Goal: Information Seeking & Learning: Learn about a topic

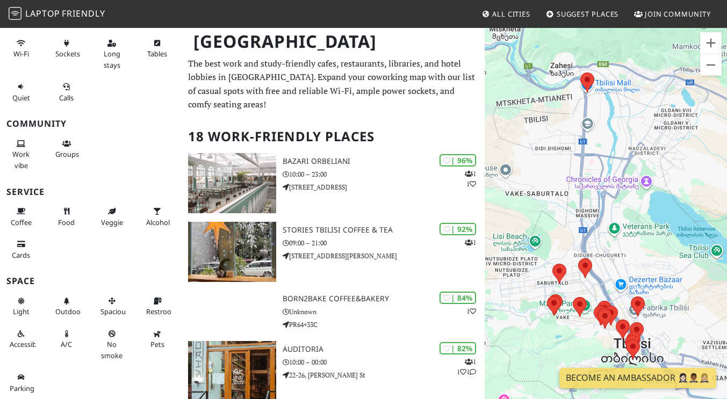
click at [385, 83] on p "The best work and study-friendly cafes, restaurants, libraries, and hotel lobbi…" at bounding box center [333, 84] width 290 height 55
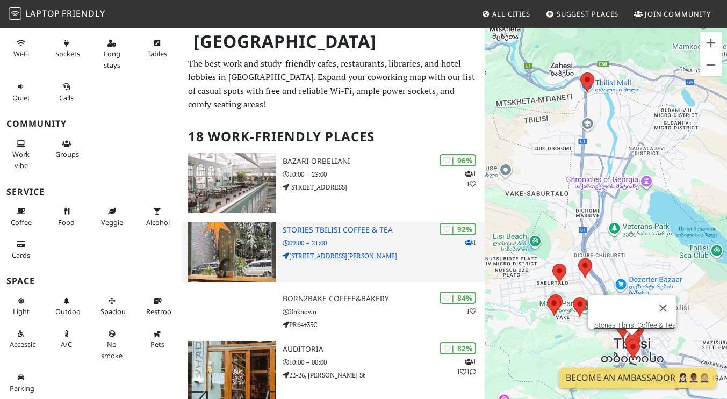
click at [466, 240] on icon at bounding box center [469, 243] width 8 height 6
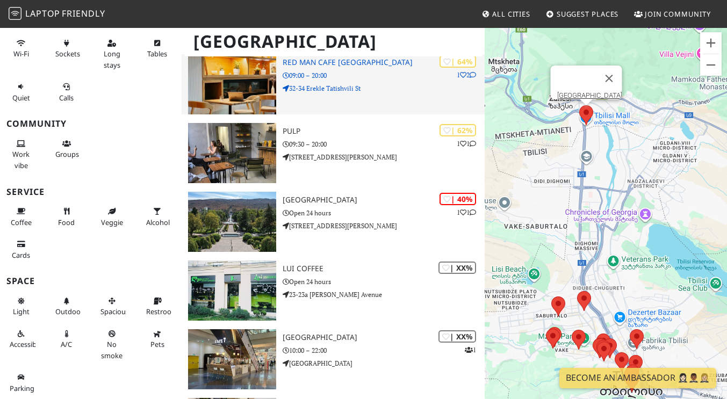
scroll to position [766, 0]
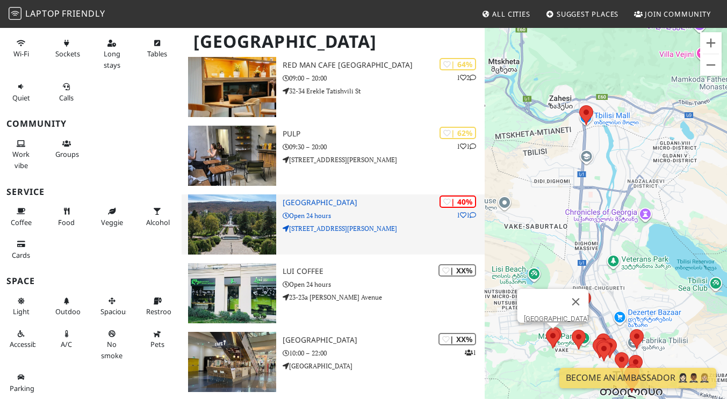
click at [469, 210] on p "1 1" at bounding box center [466, 215] width 19 height 10
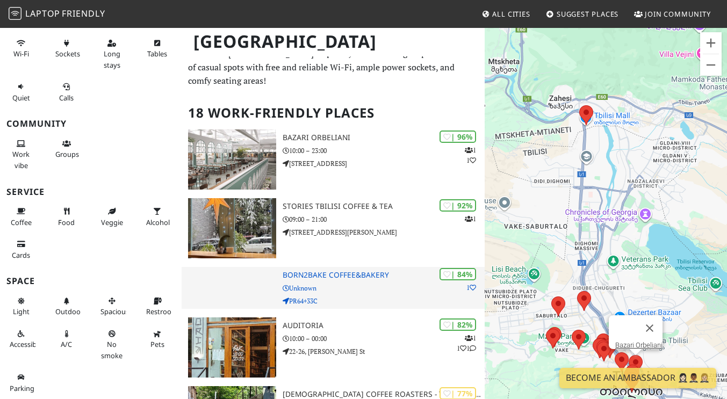
scroll to position [0, 0]
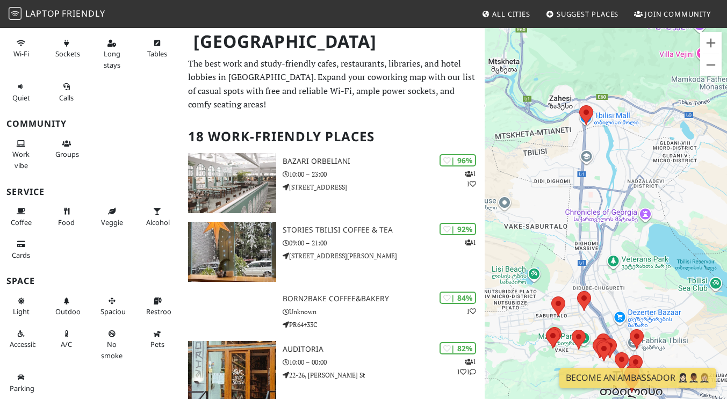
drag, startPoint x: 265, startPoint y: 60, endPoint x: 321, endPoint y: 66, distance: 56.2
click at [321, 66] on div "Tbilisi" at bounding box center [363, 48] width 727 height 42
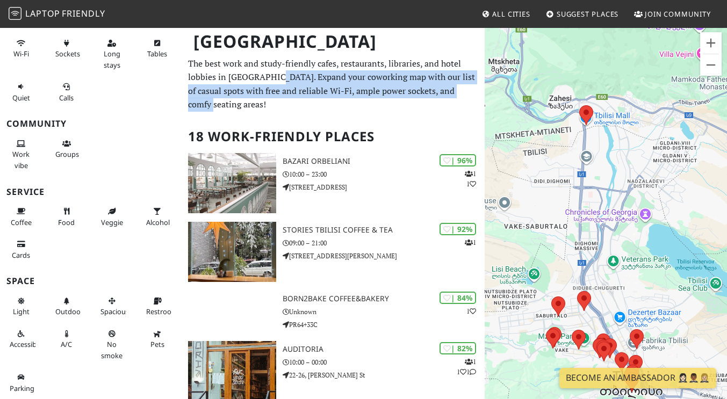
drag, startPoint x: 264, startPoint y: 77, endPoint x: 458, endPoint y: 92, distance: 194.1
click at [458, 92] on p "The best work and study-friendly cafes, restaurants, libraries, and hotel lobbi…" at bounding box center [333, 84] width 290 height 55
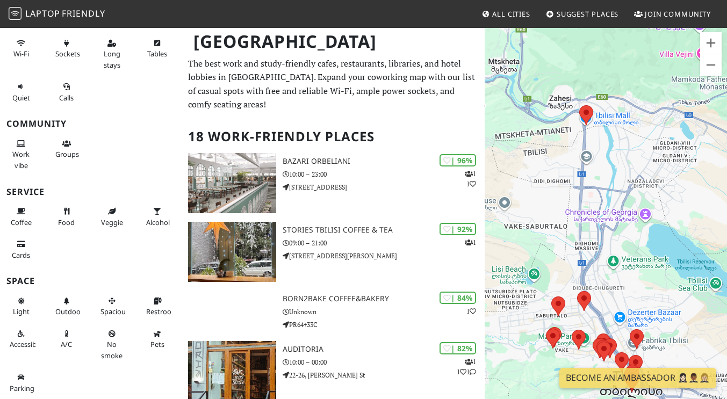
click at [498, 12] on span "All Cities" at bounding box center [511, 14] width 38 height 10
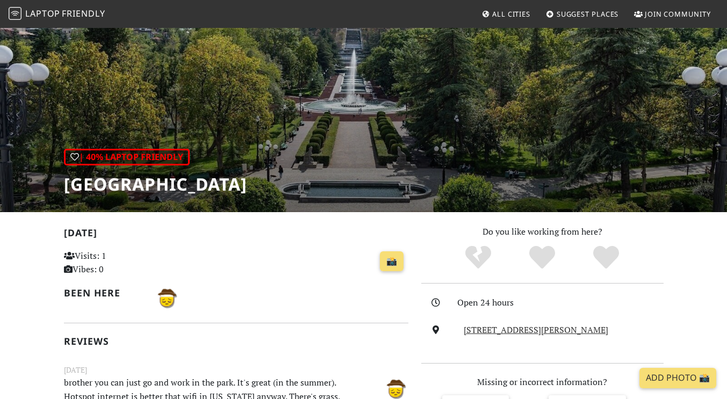
scroll to position [38, 0]
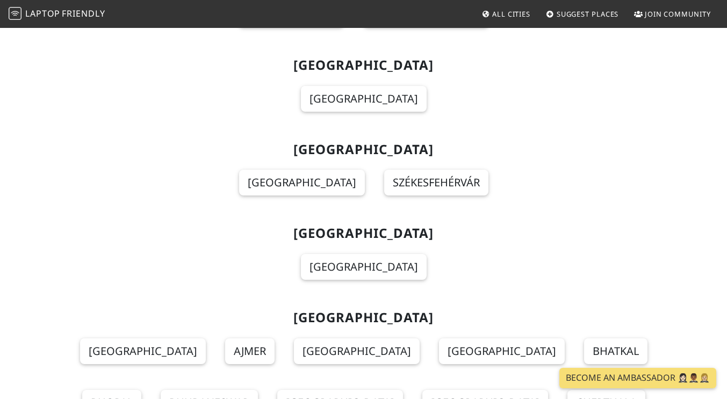
scroll to position [4789, 0]
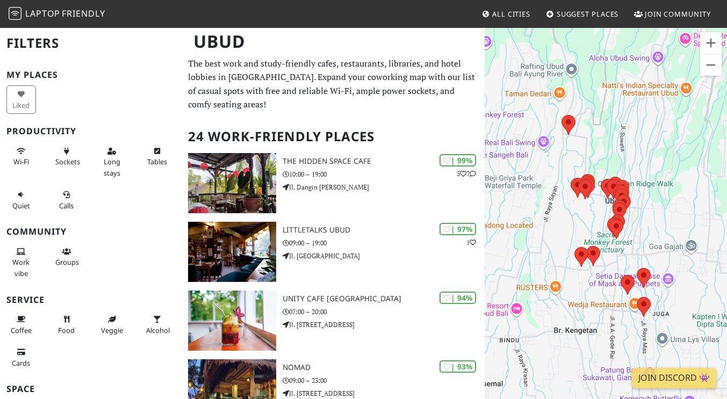
click at [500, 12] on span "All Cities" at bounding box center [511, 14] width 38 height 10
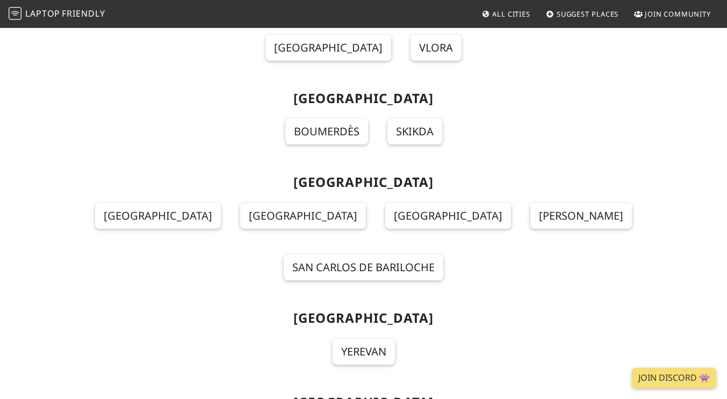
scroll to position [270, 0]
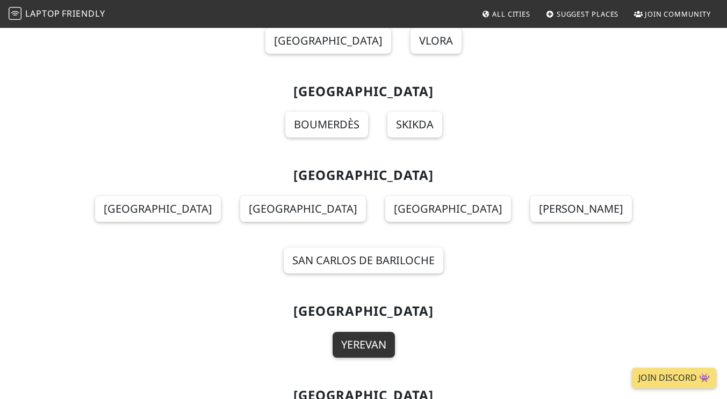
click at [376, 332] on link "Yerevan" at bounding box center [364, 345] width 62 height 26
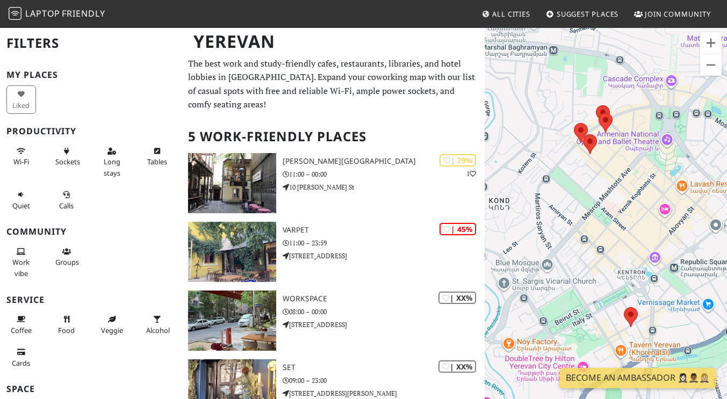
click at [516, 10] on span "All Cities" at bounding box center [511, 14] width 38 height 10
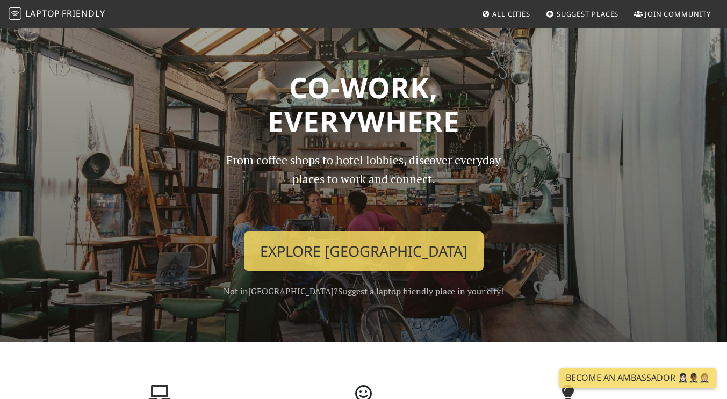
click at [28, 15] on span "Laptop" at bounding box center [42, 14] width 35 height 12
click at [10, 12] on img at bounding box center [15, 13] width 13 height 13
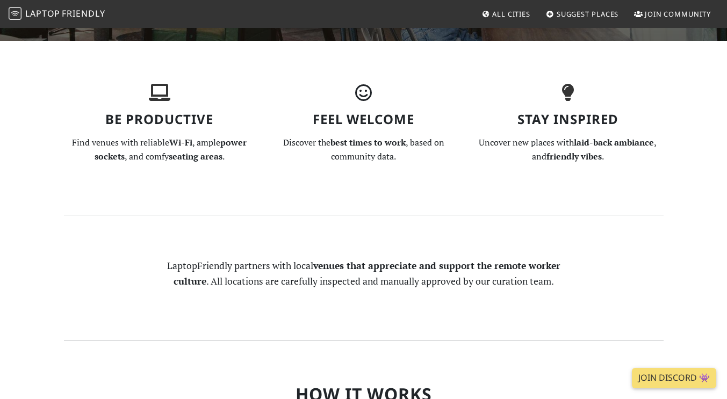
scroll to position [311, 0]
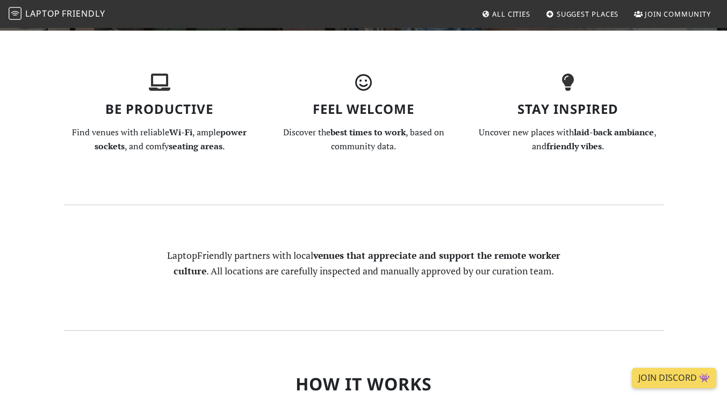
click at [674, 376] on link "Join Discord 👾" at bounding box center [674, 378] width 84 height 20
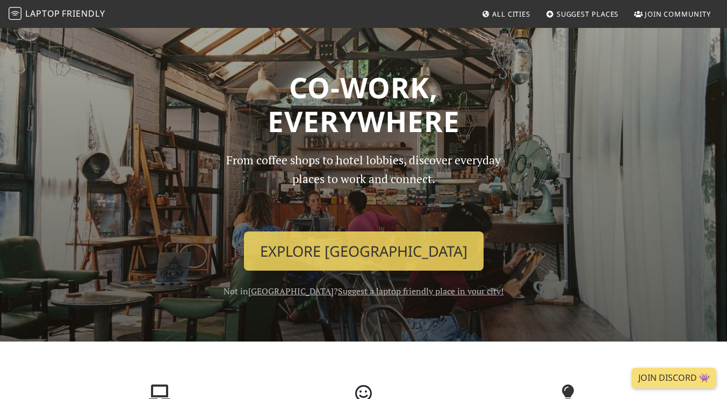
click at [501, 16] on span "All Cities" at bounding box center [511, 14] width 38 height 10
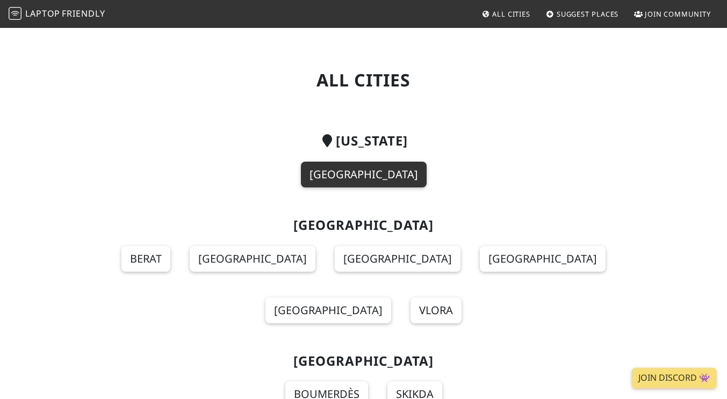
click at [375, 176] on link "[GEOGRAPHIC_DATA]" at bounding box center [364, 175] width 126 height 26
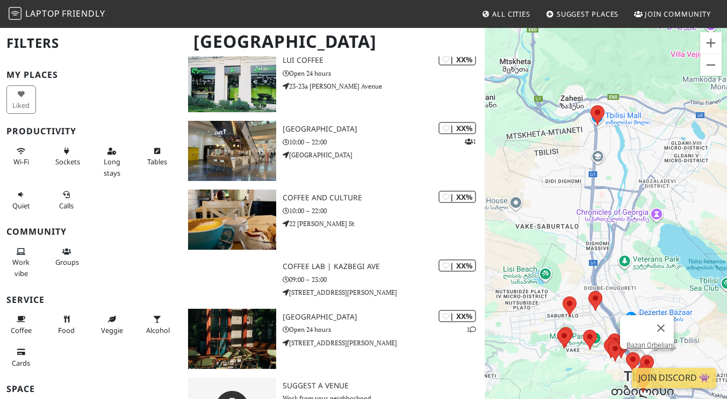
scroll to position [1011, 0]
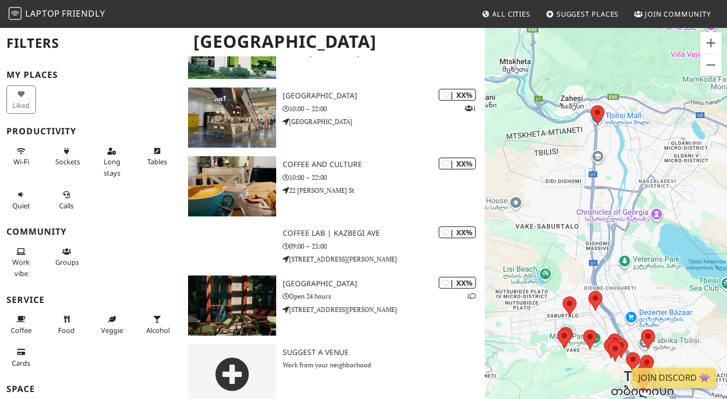
click at [35, 15] on span "Laptop" at bounding box center [42, 14] width 35 height 12
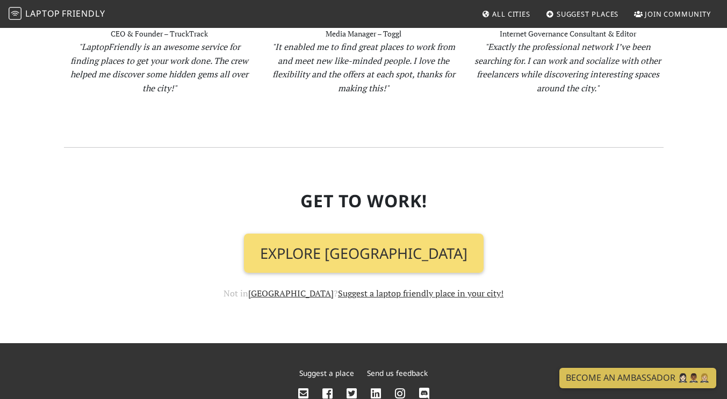
scroll to position [1152, 0]
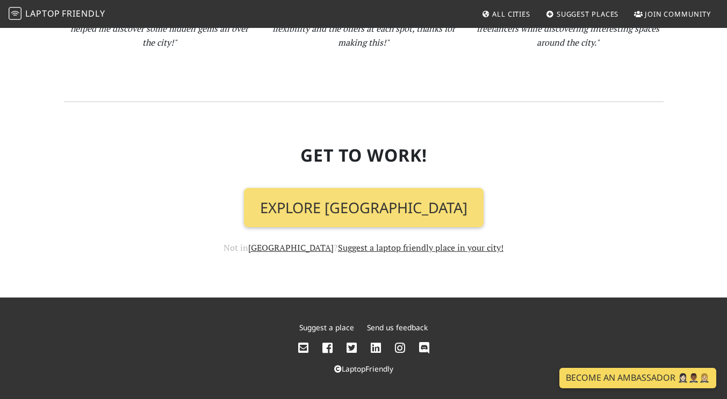
click at [603, 376] on link "Become an Ambassador 🤵🏻‍♀️🤵🏾‍♂️🤵🏼‍♀️" at bounding box center [638, 378] width 157 height 20
click at [189, 235] on section "Get To Work! Explore [GEOGRAPHIC_DATA] Not in [GEOGRAPHIC_DATA] ? Suggest a lap…" at bounding box center [364, 200] width 600 height 196
click at [375, 347] on icon at bounding box center [376, 349] width 10 height 12
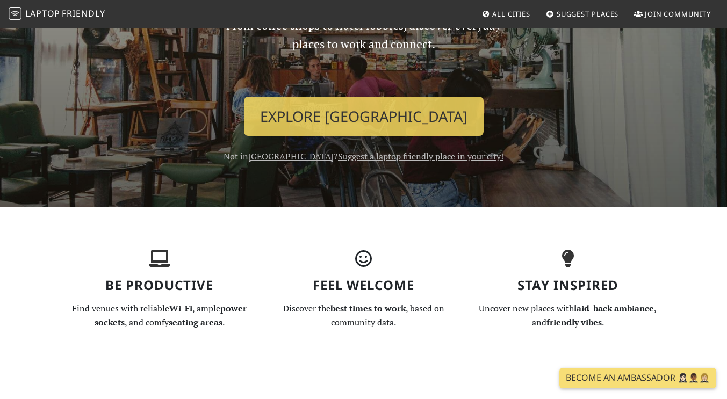
scroll to position [0, 0]
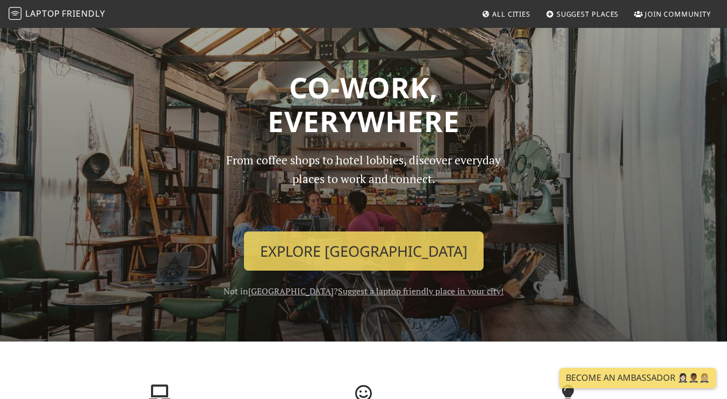
click at [500, 15] on span "All Cities" at bounding box center [511, 14] width 38 height 10
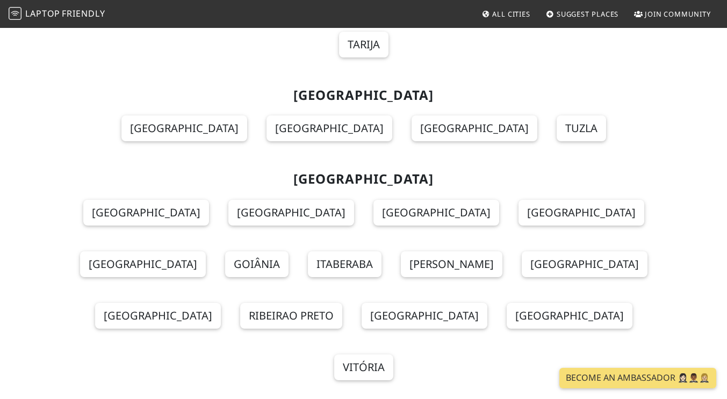
scroll to position [1365, 0]
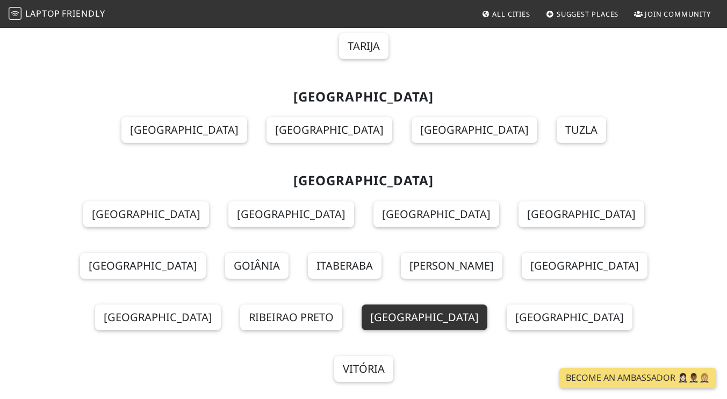
click at [362, 305] on link "Rio de Janeiro" at bounding box center [425, 318] width 126 height 26
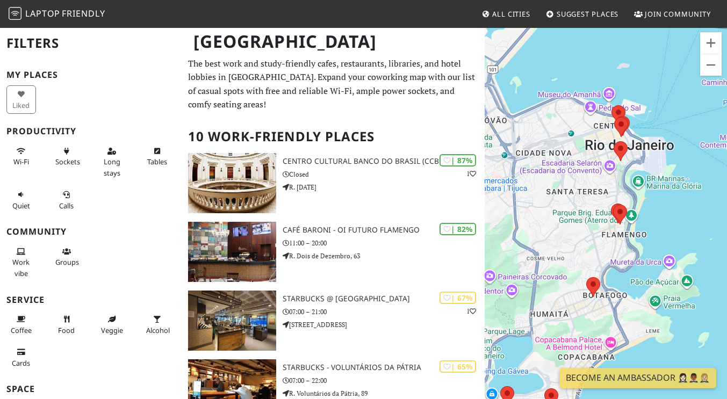
click at [502, 13] on span "All Cities" at bounding box center [511, 14] width 38 height 10
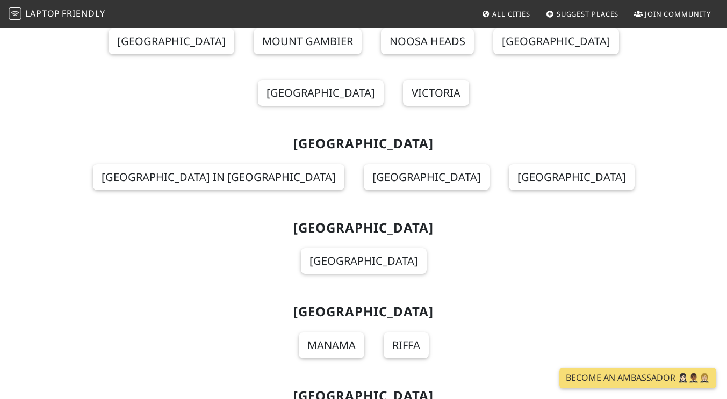
scroll to position [761, 0]
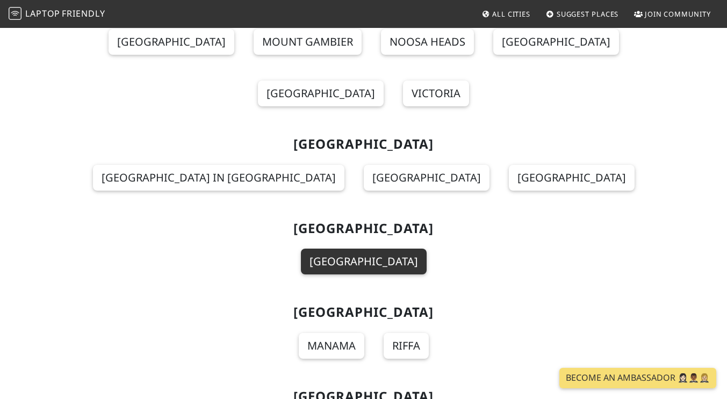
click at [369, 249] on link "Baku" at bounding box center [364, 262] width 126 height 26
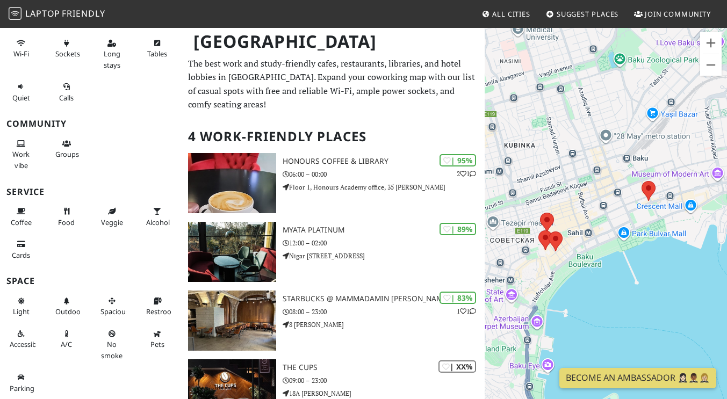
click at [370, 80] on p "The best work and study-friendly cafes, restaurants, libraries, and hotel lobbi…" at bounding box center [333, 84] width 290 height 55
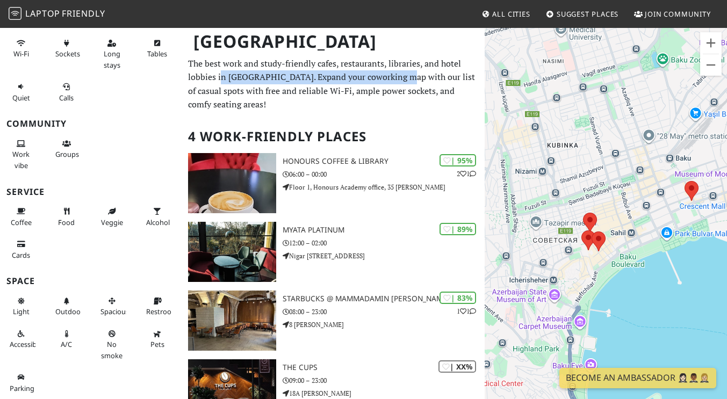
drag, startPoint x: 398, startPoint y: 76, endPoint x: 220, endPoint y: 75, distance: 177.9
click at [220, 75] on p "The best work and study-friendly cafes, restaurants, libraries, and hotel lobbi…" at bounding box center [333, 84] width 290 height 55
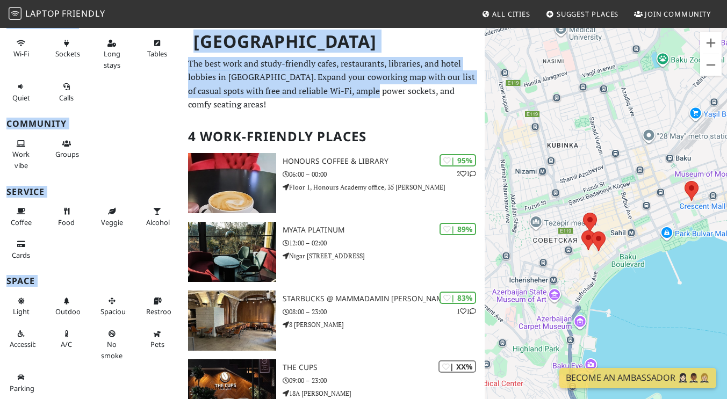
drag, startPoint x: 195, startPoint y: 62, endPoint x: 372, endPoint y: 91, distance: 179.8
click at [372, 91] on div "Baku Filters My Places Liked Productivity Wi-Fi Sockets Long stays Tables Quiet…" at bounding box center [363, 262] width 727 height 470
click at [372, 91] on p "The best work and study-friendly cafes, restaurants, libraries, and hotel lobbi…" at bounding box center [333, 84] width 290 height 55
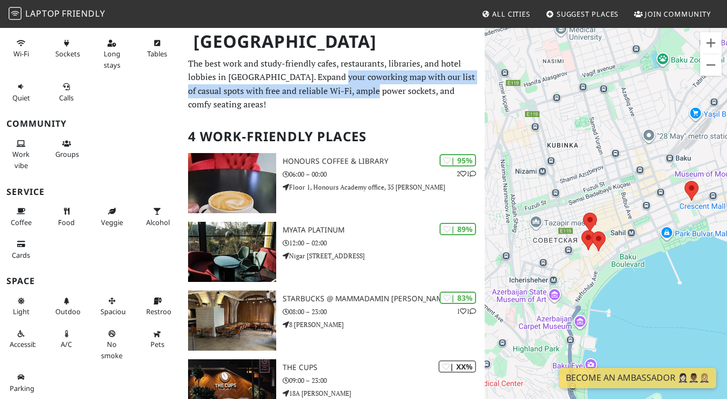
drag, startPoint x: 372, startPoint y: 91, endPoint x: 334, endPoint y: 71, distance: 42.8
click at [334, 71] on p "The best work and study-friendly cafes, restaurants, libraries, and hotel lobbi…" at bounding box center [333, 84] width 290 height 55
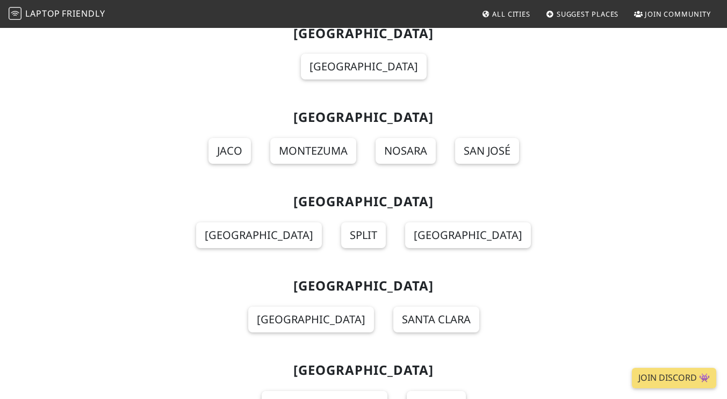
scroll to position [2728, 0]
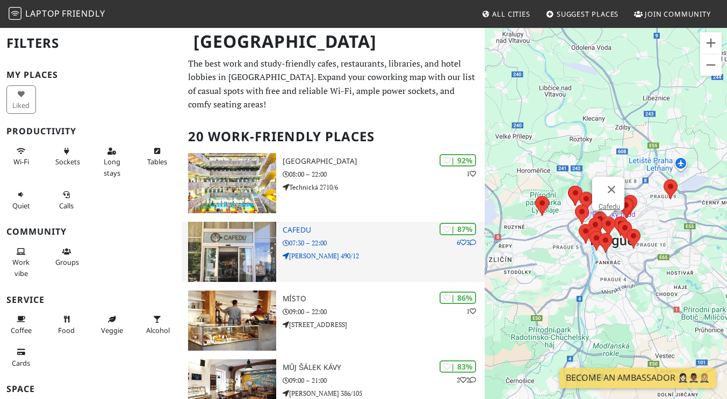
click at [458, 235] on div "| 87% 6 3 Cafedu 07:30 – 22:00 Škrétova 490/12" at bounding box center [384, 252] width 202 height 60
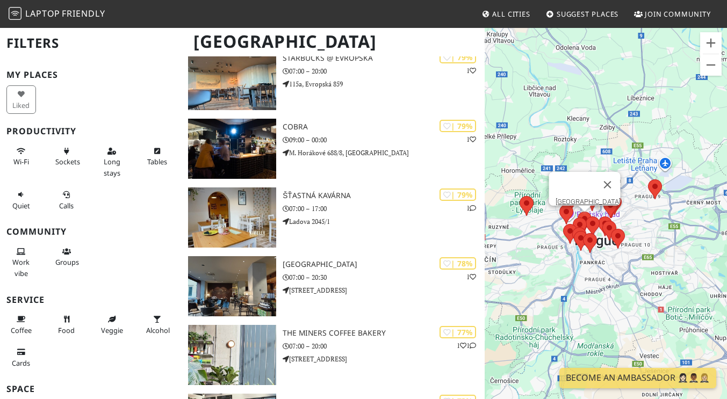
scroll to position [644, 0]
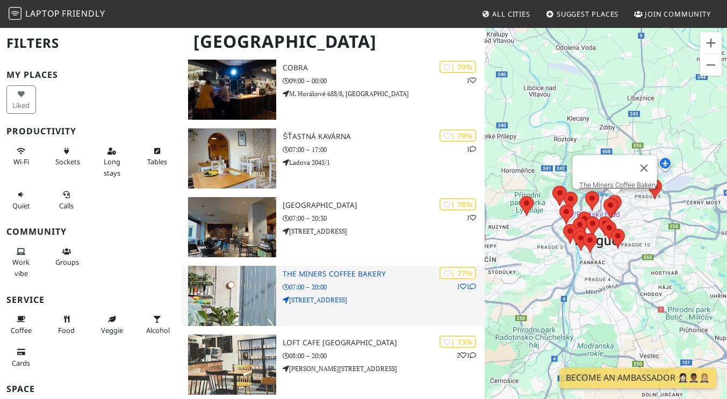
click at [387, 295] on p "Sokolovská 713" at bounding box center [384, 300] width 202 height 10
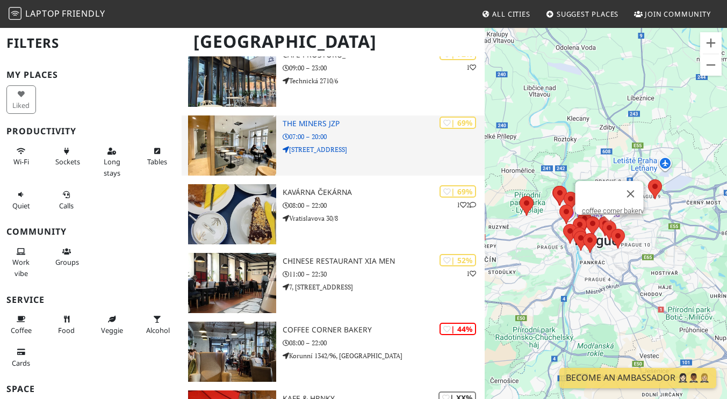
scroll to position [1070, 0]
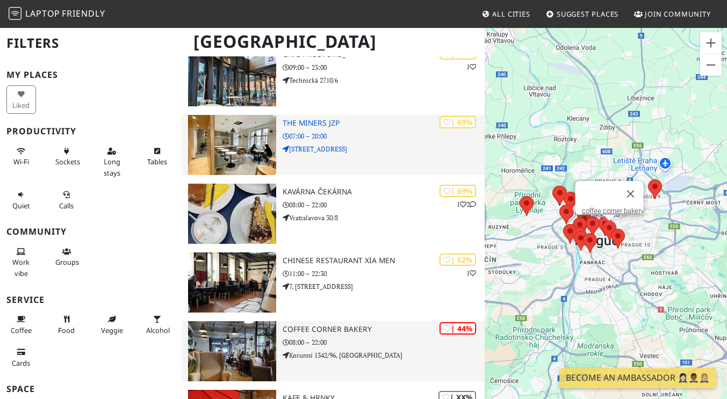
click at [370, 338] on p "08:00 – 22:00" at bounding box center [384, 343] width 202 height 10
